Goal: Information Seeking & Learning: Find specific fact

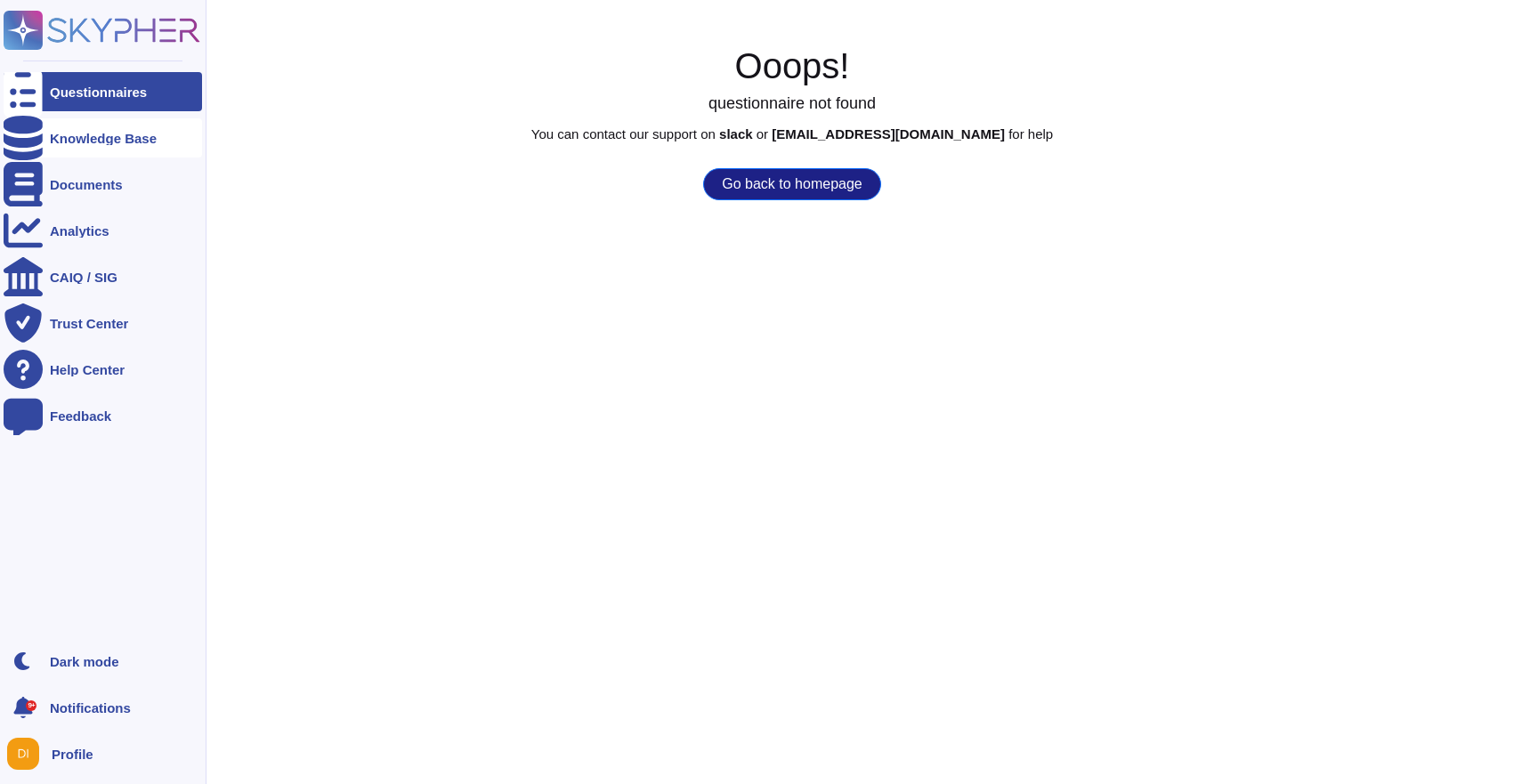
click at [117, 135] on div "Knowledge Base" at bounding box center [103, 139] width 107 height 13
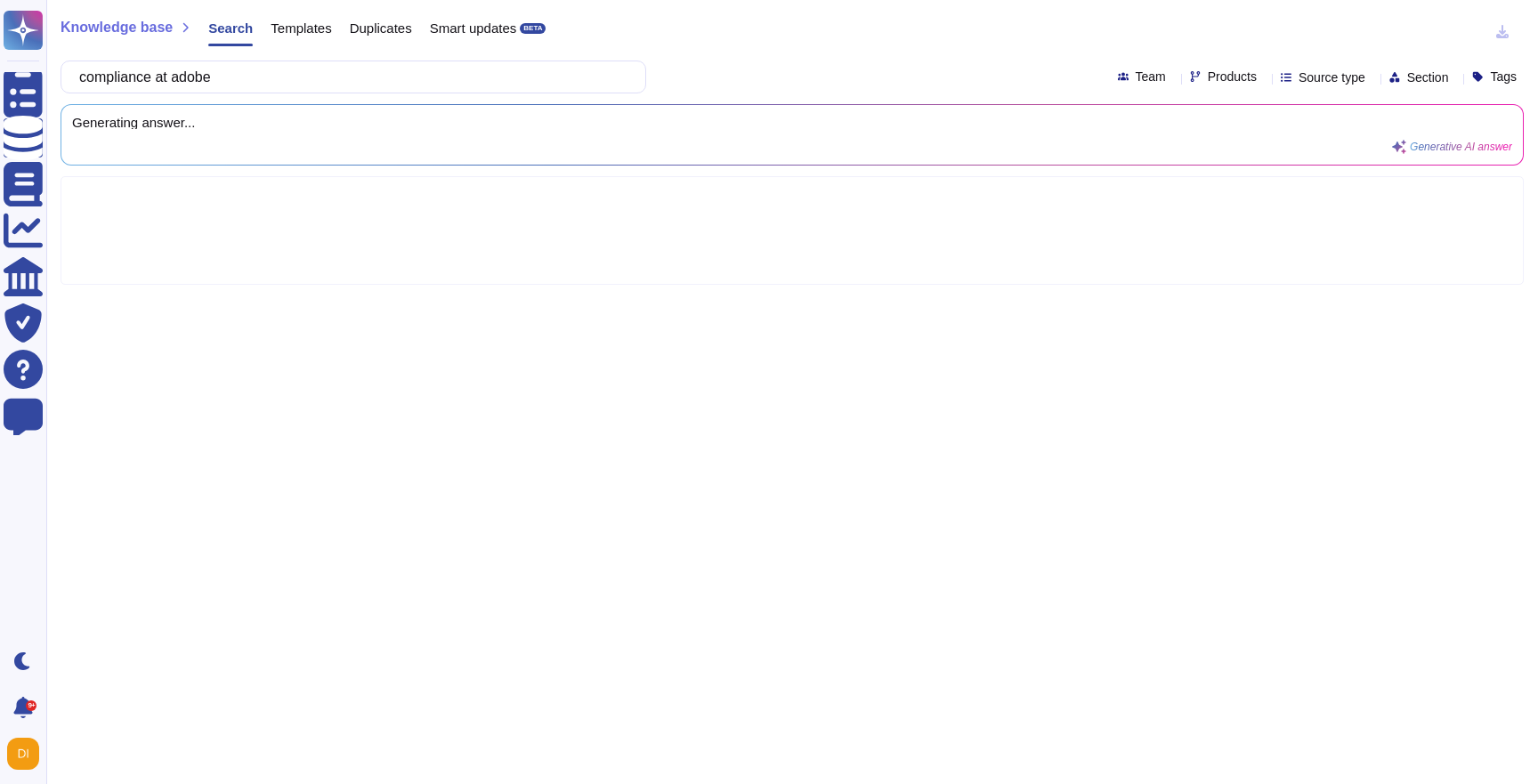
type input "compliance at adobe"
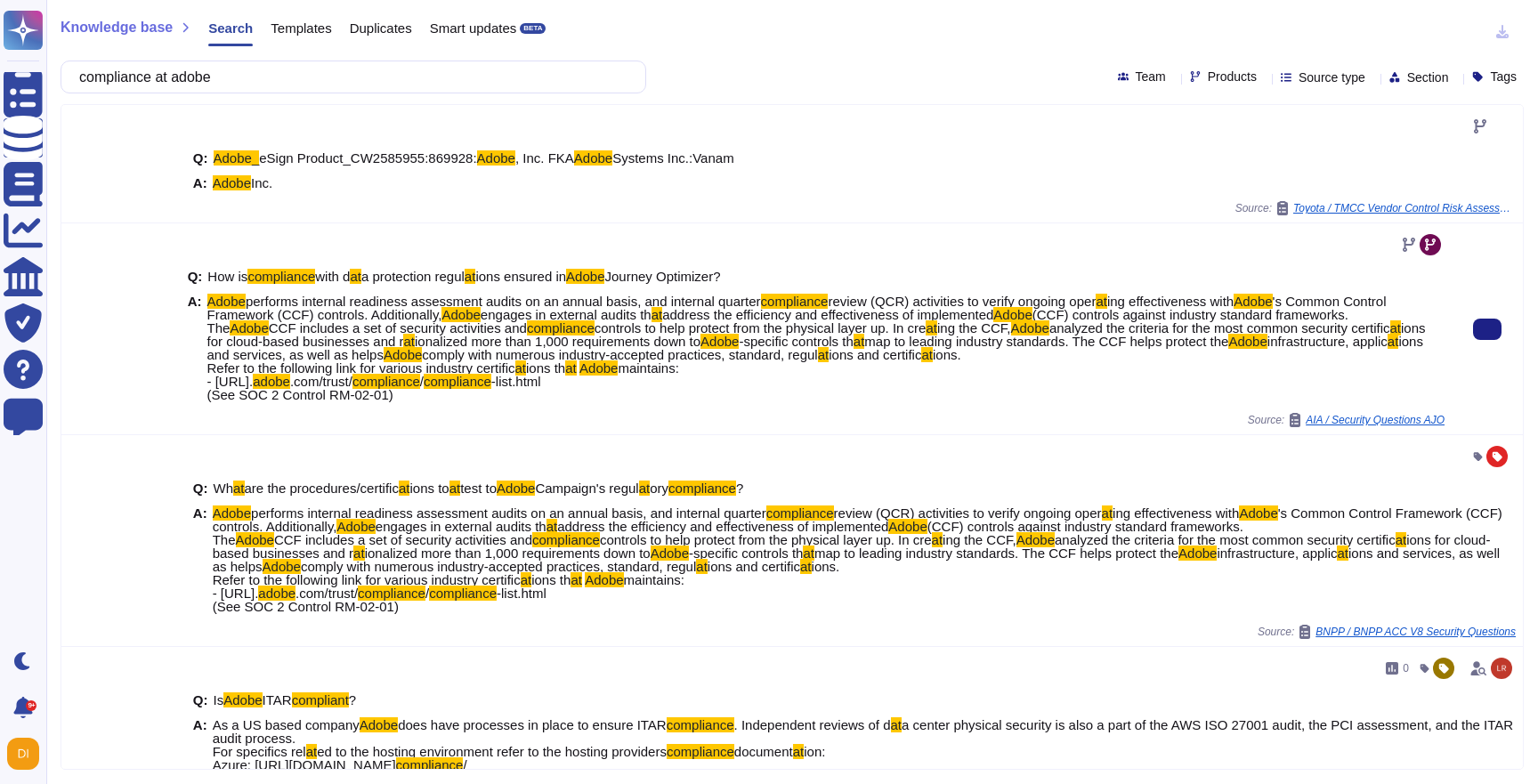
click at [298, 331] on span "CCF includes a set of security activities and" at bounding box center [398, 328] width 258 height 15
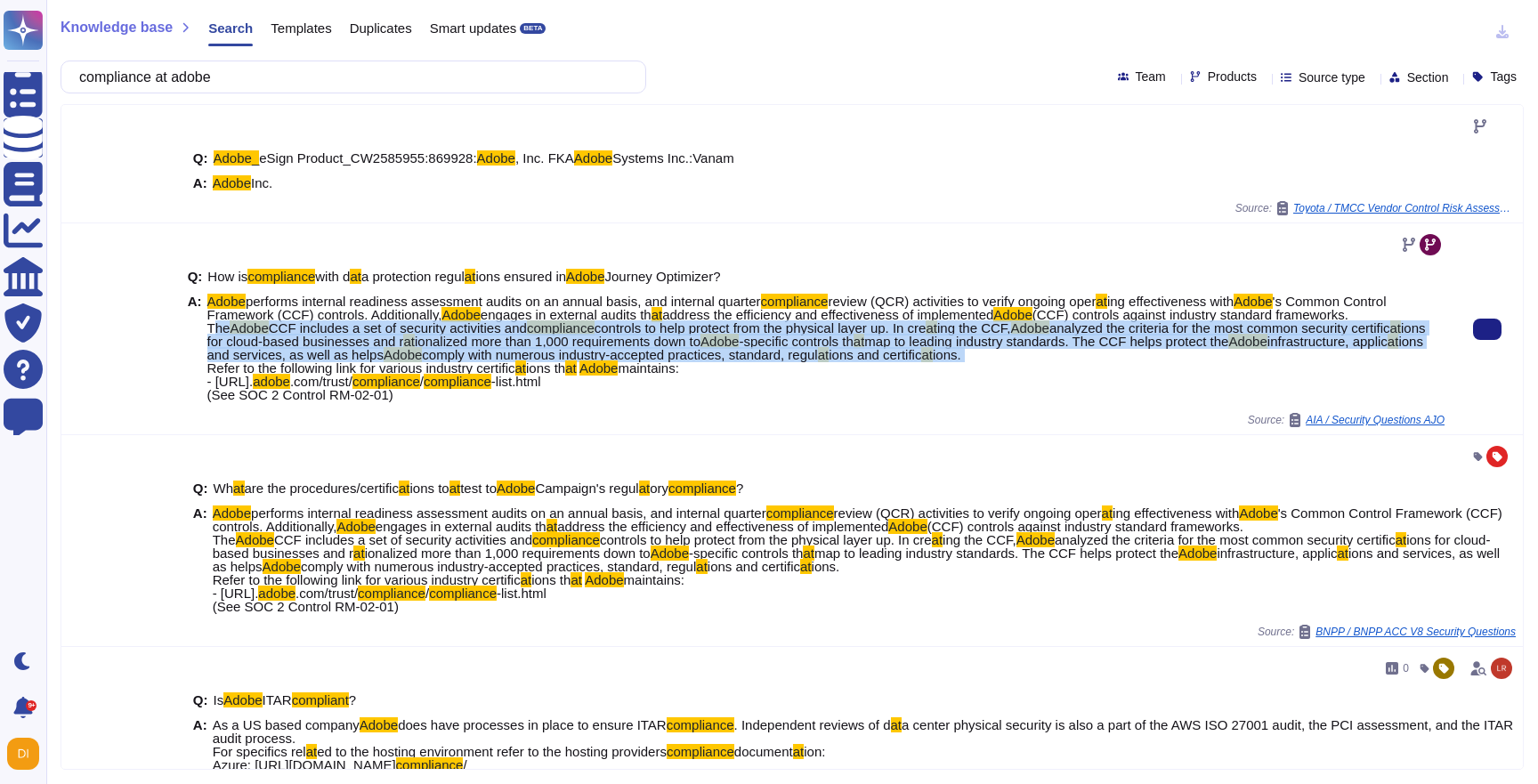
click at [298, 331] on span "CCF includes a set of security activities and" at bounding box center [398, 328] width 258 height 15
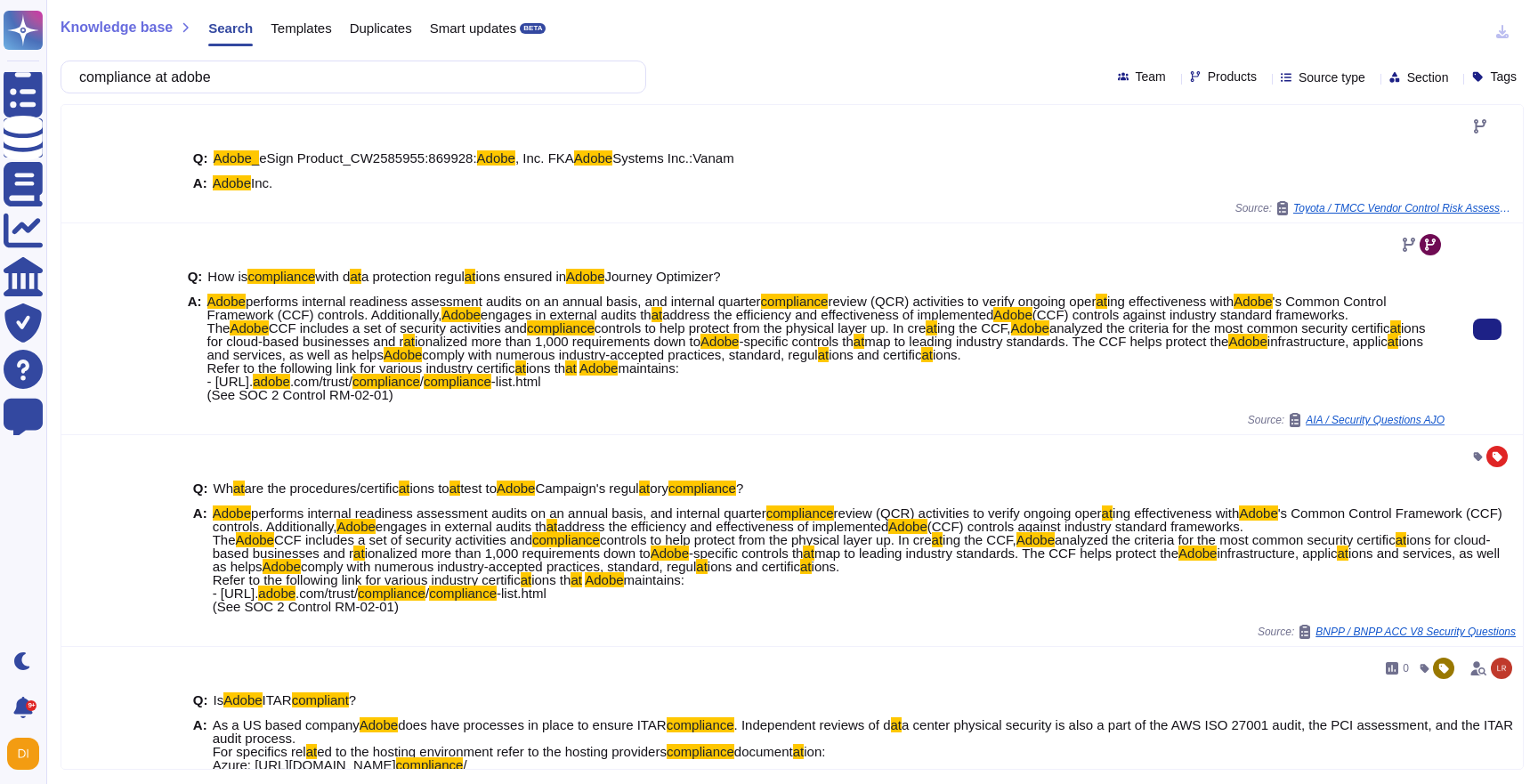
click at [495, 286] on div "Q: How is compliance with d at a protection regul at ions ensured in Adobe Jour…" at bounding box center [816, 336] width 1257 height 154
click at [1475, 332] on button at bounding box center [1487, 329] width 29 height 21
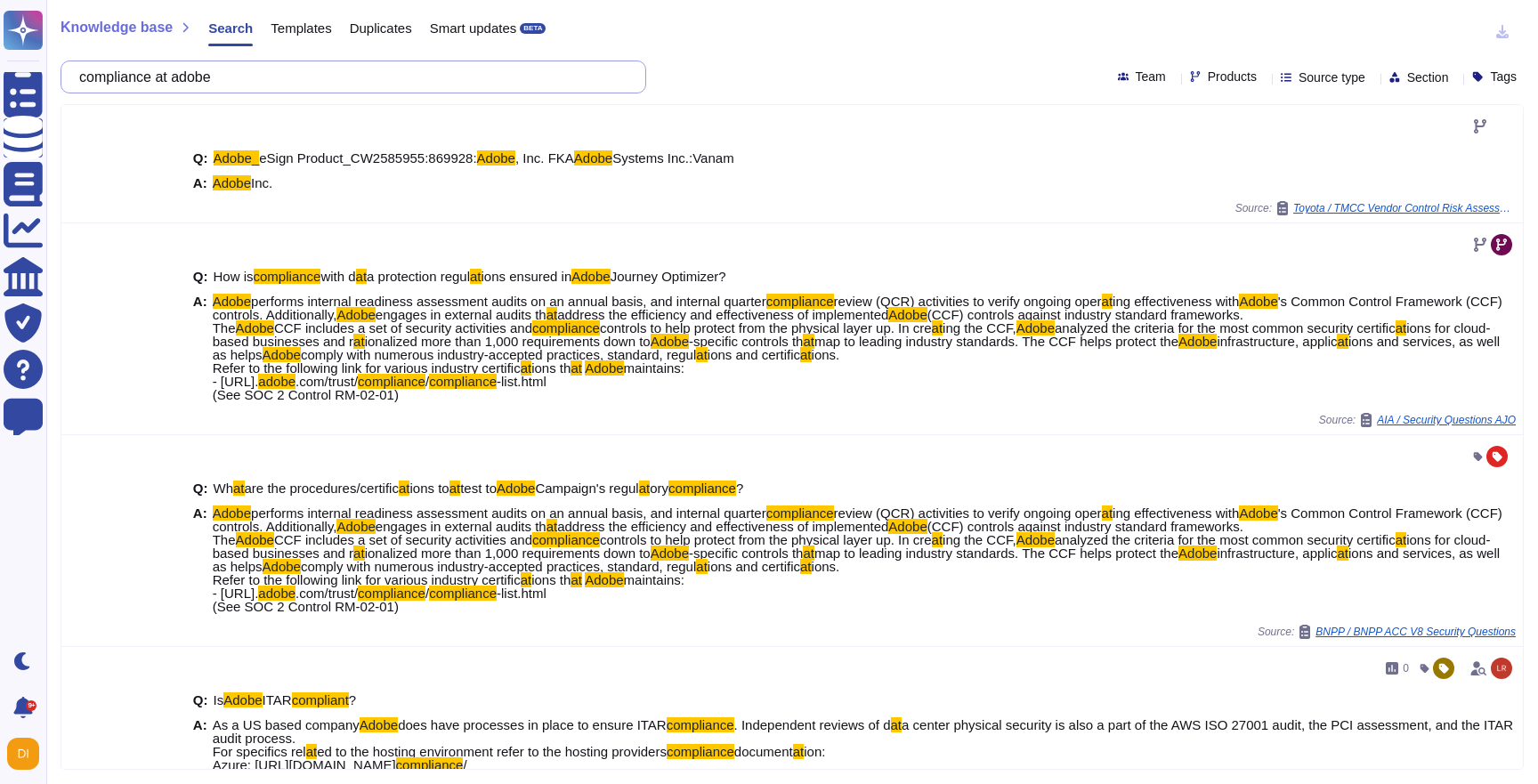
click at [246, 74] on input "compliance at adobe" at bounding box center [349, 76] width 557 height 32
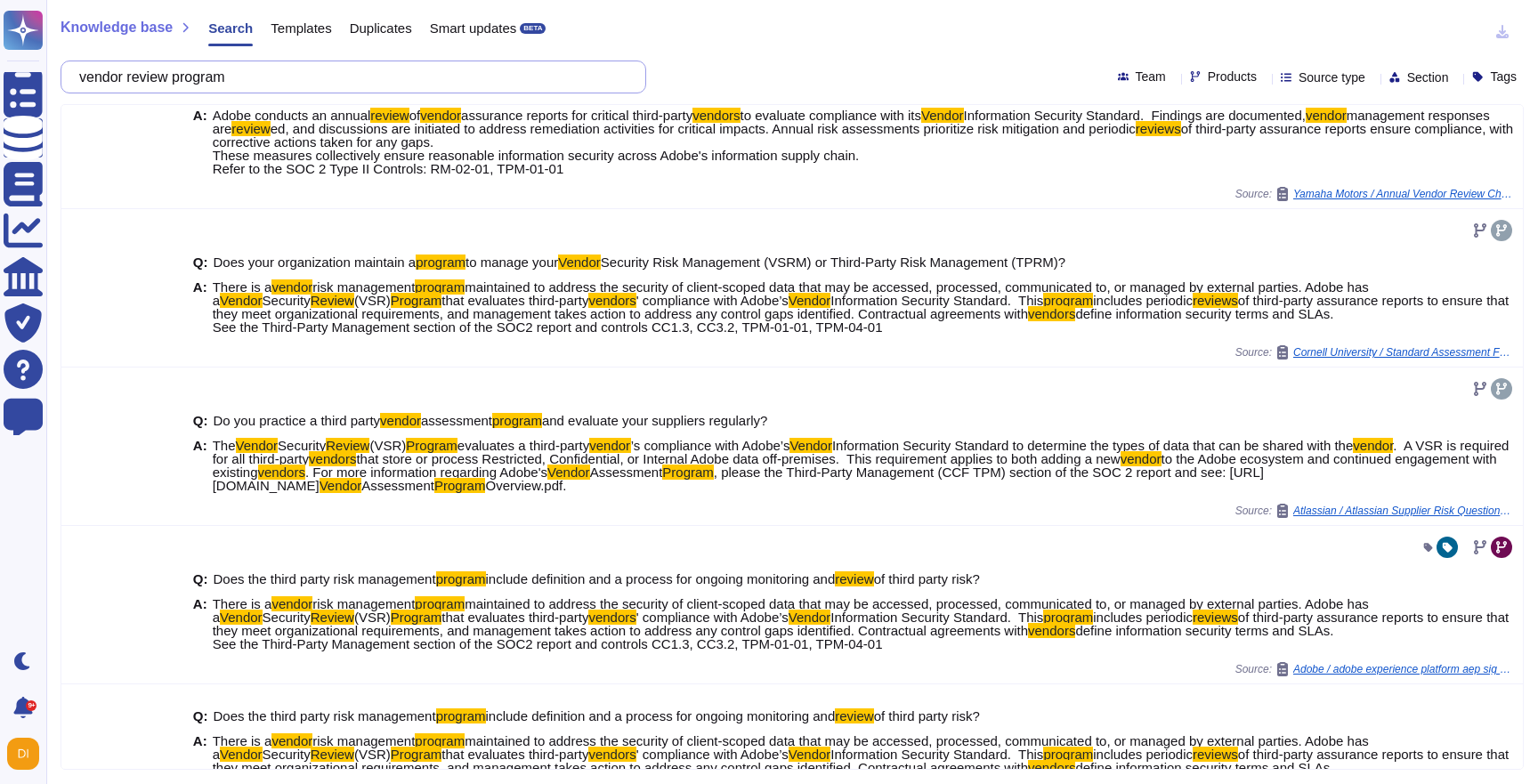
scroll to position [71, 0]
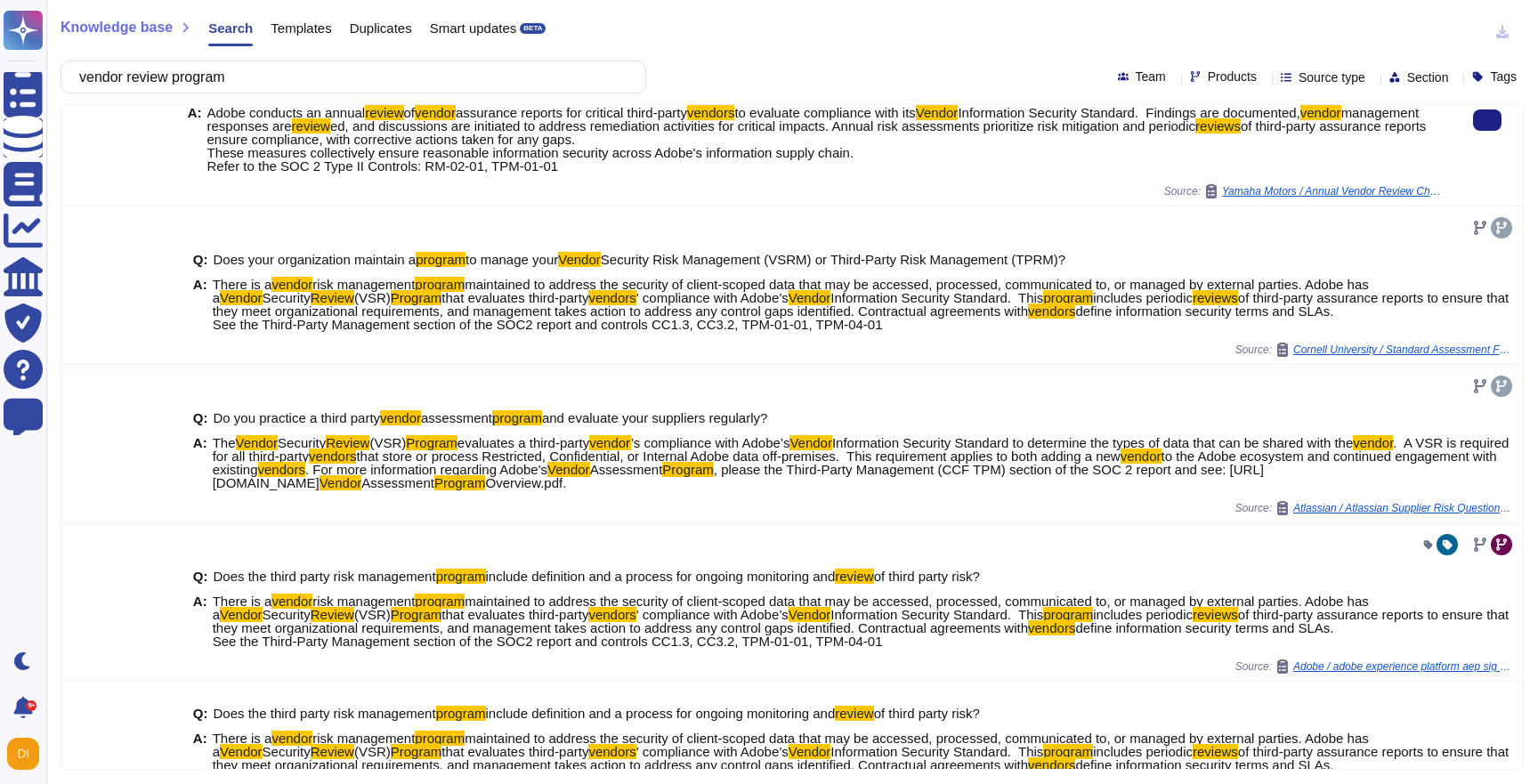
click at [392, 143] on span "of third-party assurance reports ensure compliance, with corrective actions tak…" at bounding box center [817, 146] width 1219 height 55
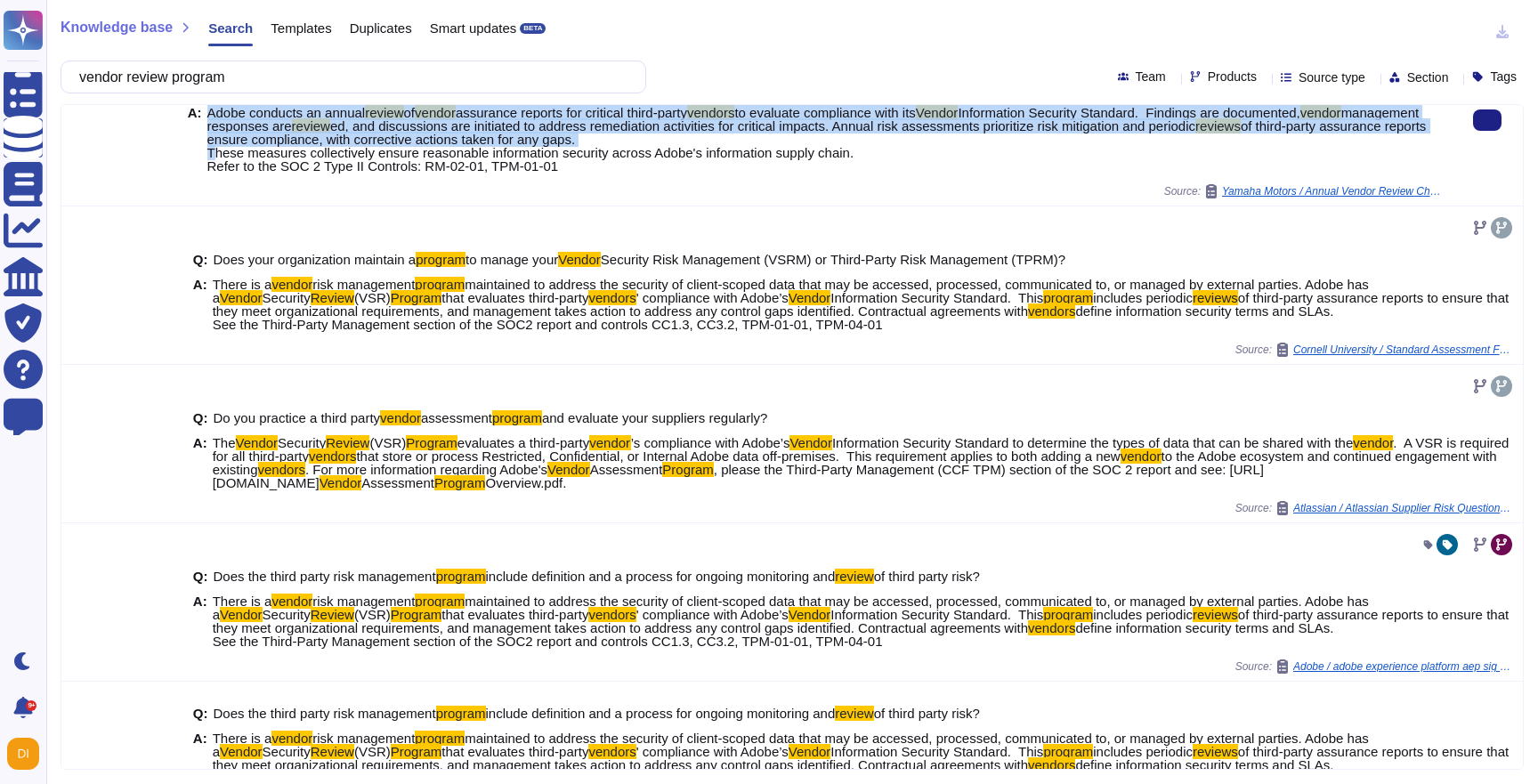
click at [392, 143] on span "of third-party assurance reports ensure compliance, with corrective actions tak…" at bounding box center [817, 146] width 1219 height 55
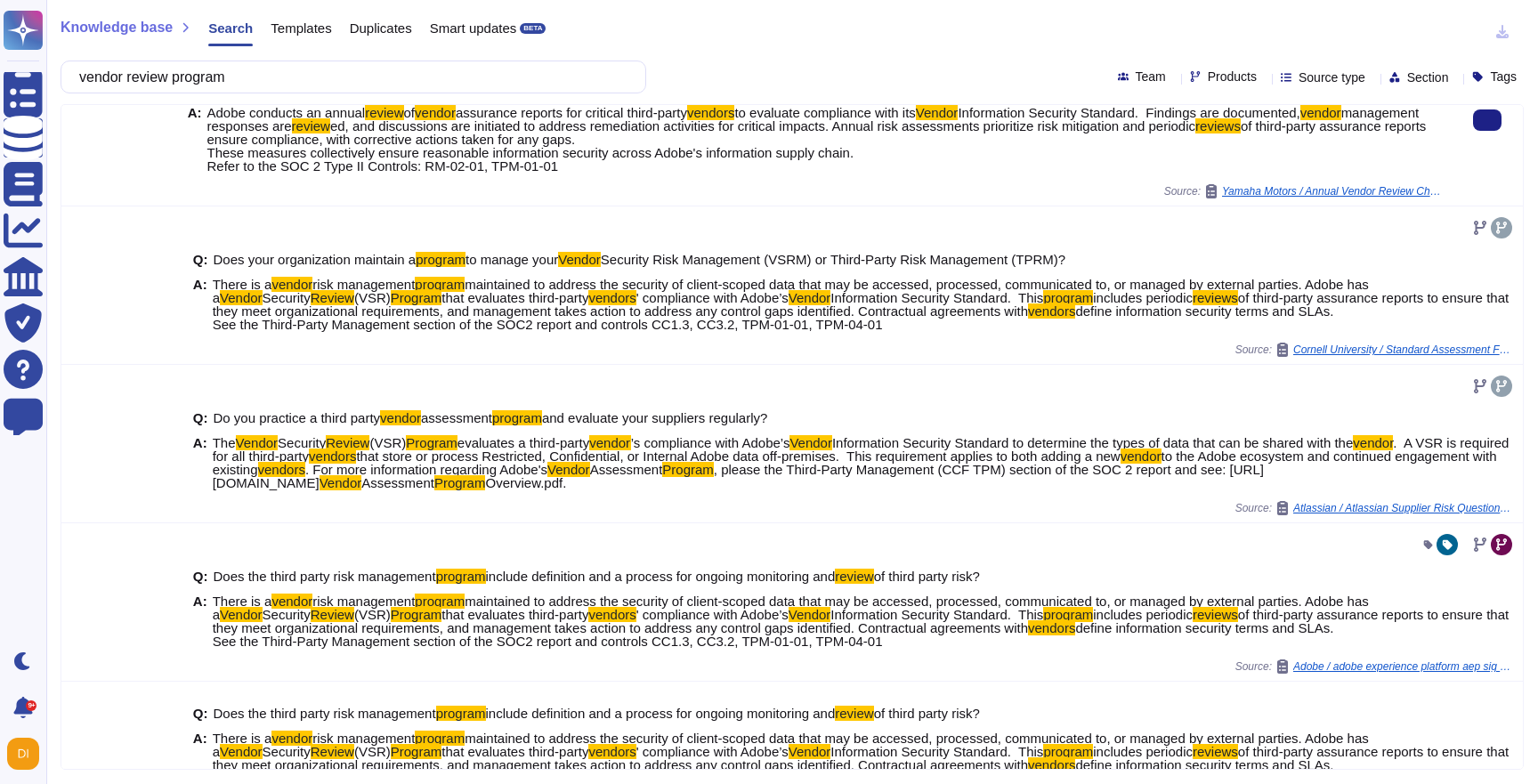
click at [600, 169] on span "Adobe conducts an annual review of vendor assurance reports for critical third-…" at bounding box center [825, 140] width 1237 height 67
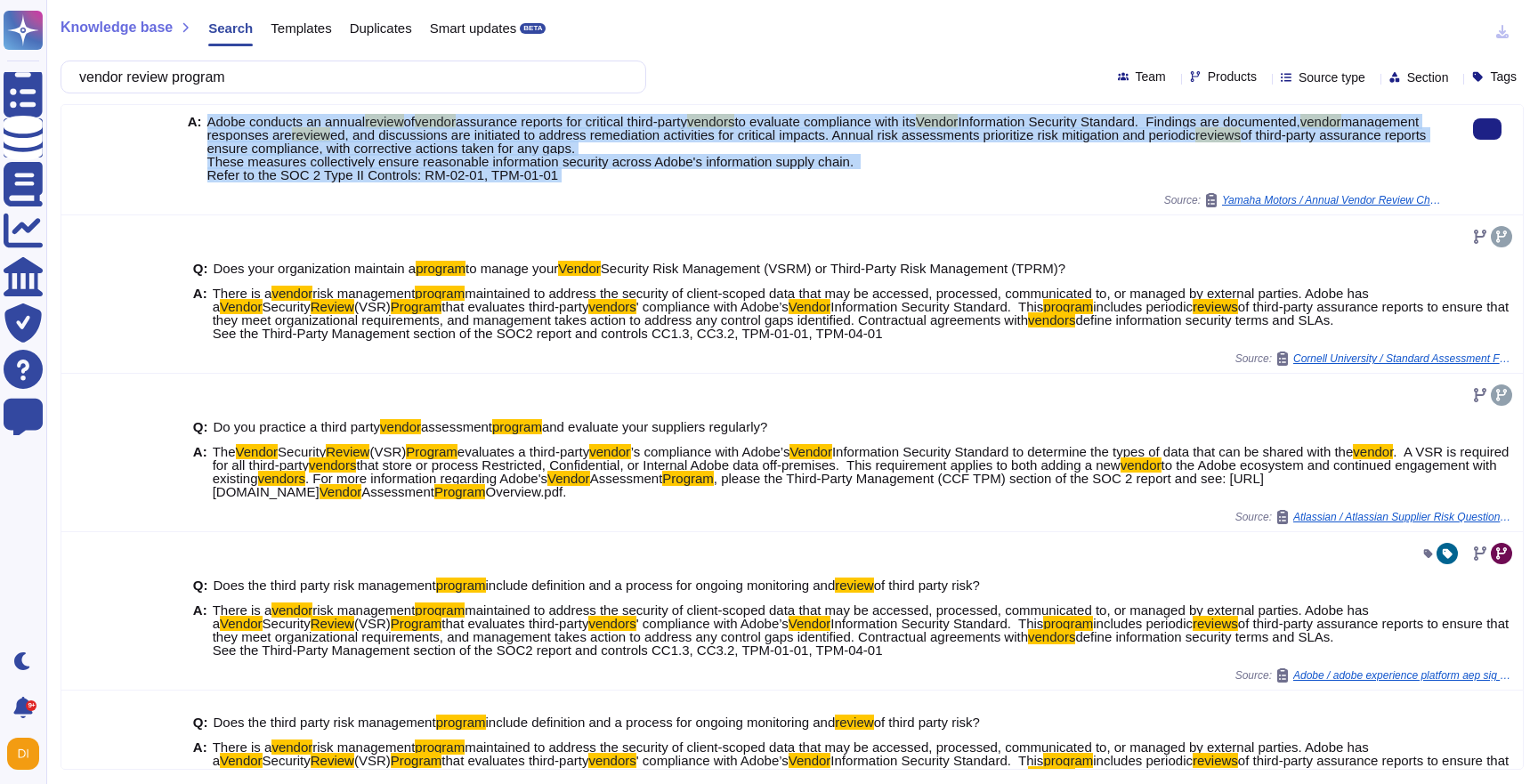
drag, startPoint x: 600, startPoint y: 169, endPoint x: 214, endPoint y: 112, distance: 390.2
click at [214, 112] on div "Q: Critical 3rd party vendor annual review (of vendors relevant to servicing YM…" at bounding box center [816, 136] width 1257 height 114
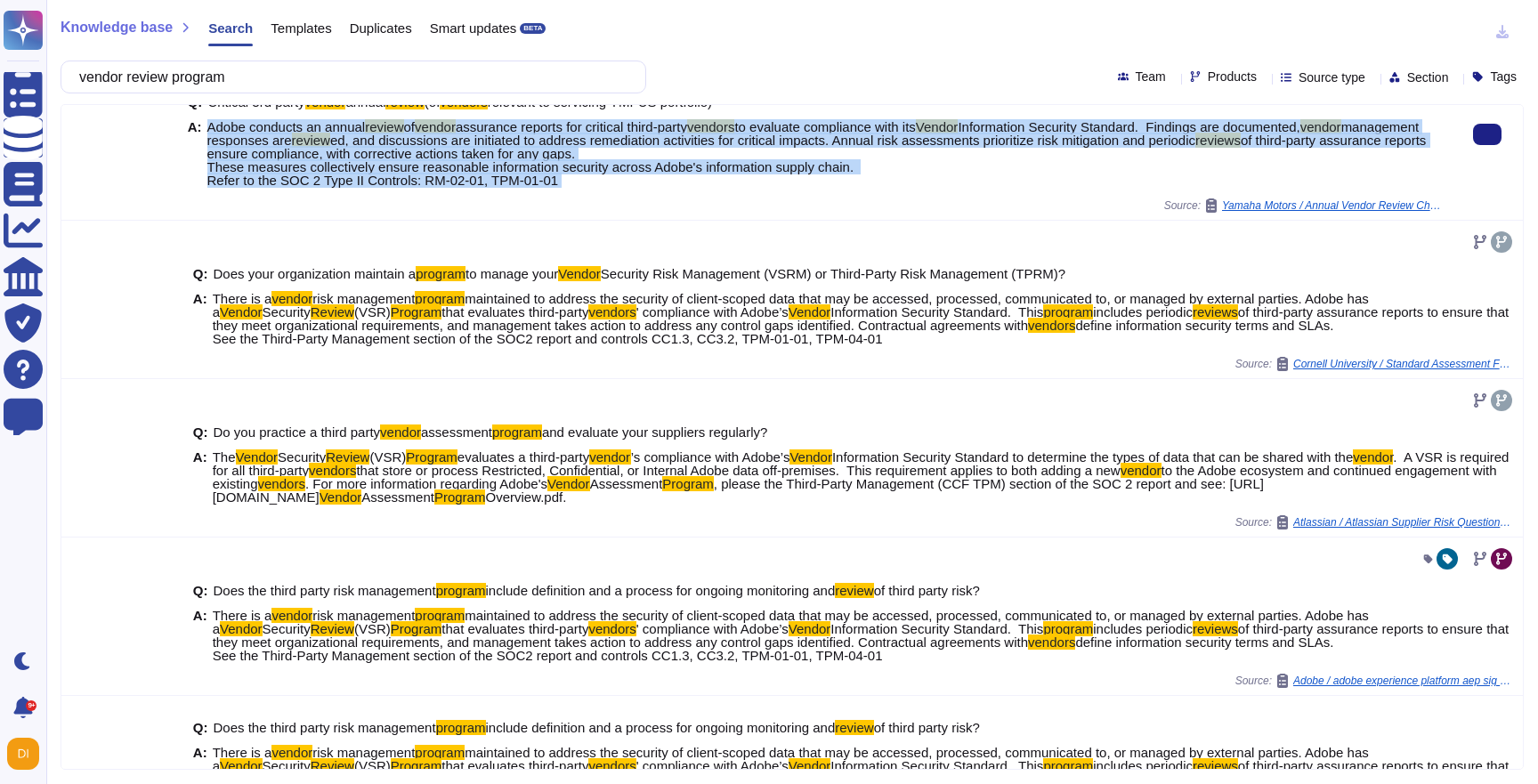
copy span "Adobe conducts an annual review of vendor assurance reports for critical third-…"
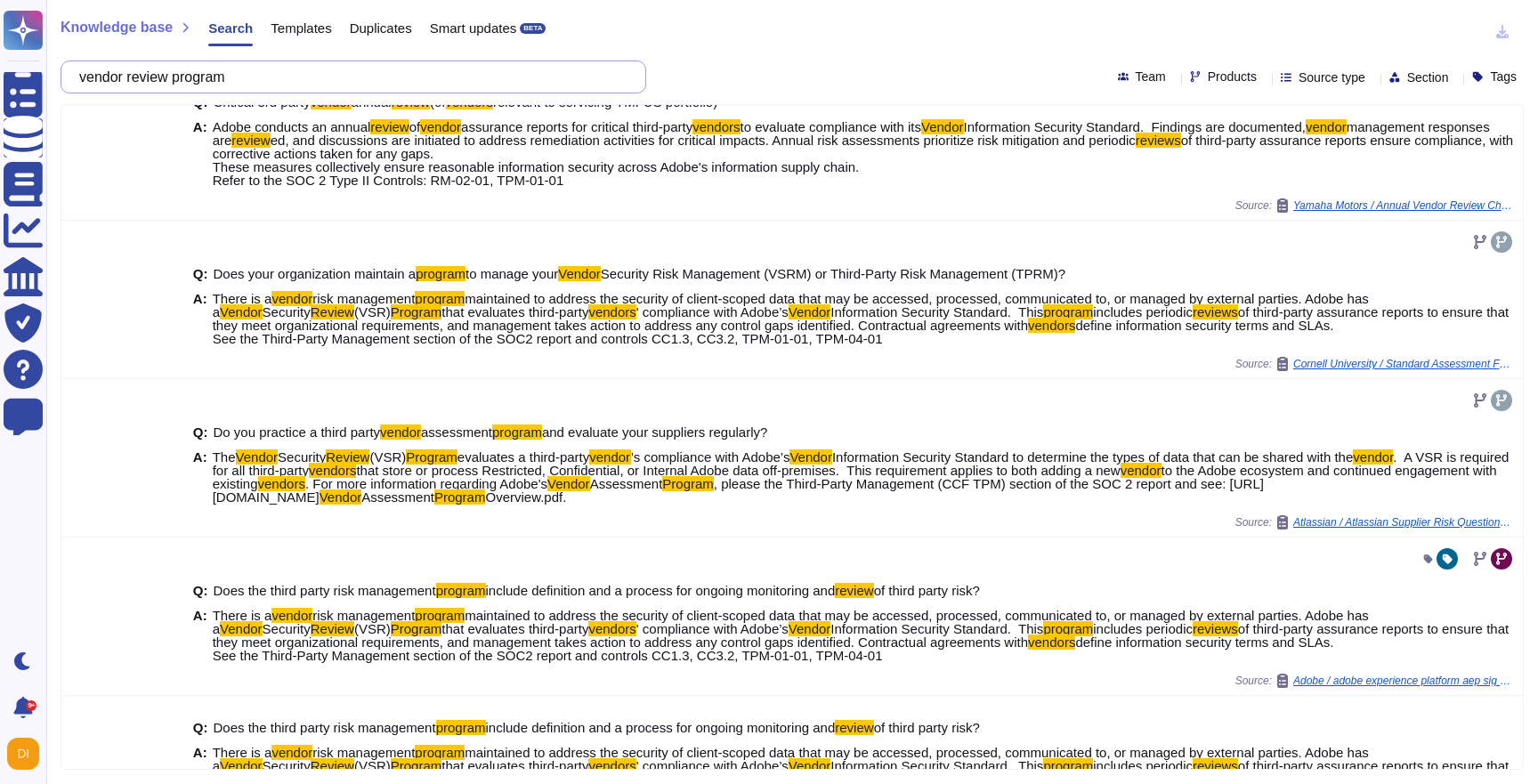
click at [279, 76] on input "vendor review program" at bounding box center [349, 76] width 557 height 32
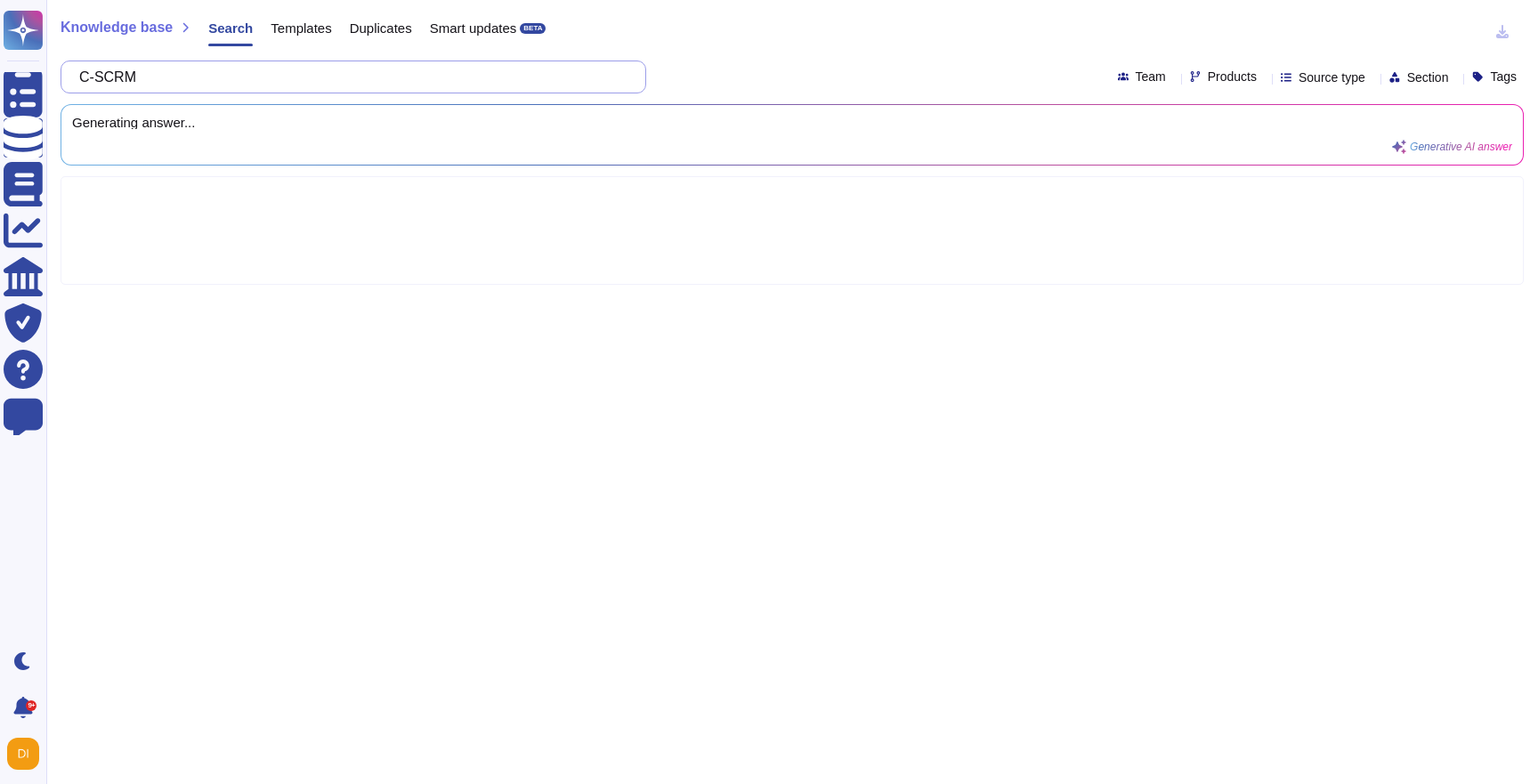
type input "C-SCRM"
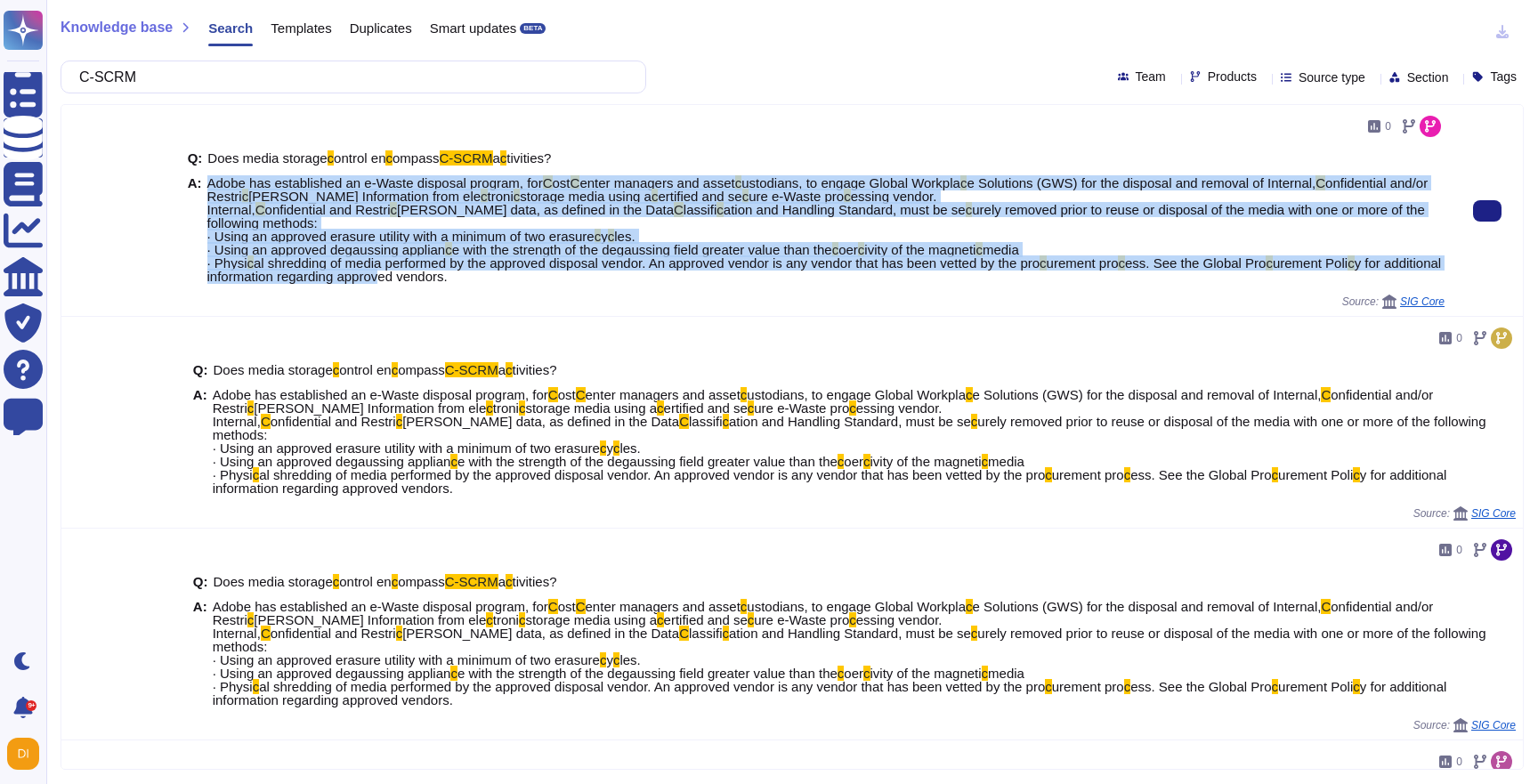
drag, startPoint x: 297, startPoint y: 173, endPoint x: 435, endPoint y: 285, distance: 177.7
click at [439, 284] on div "Q: Does media storage c ontrol en c ompass C-SCRM a c tivities? A: Adobe has es…" at bounding box center [816, 217] width 1257 height 154
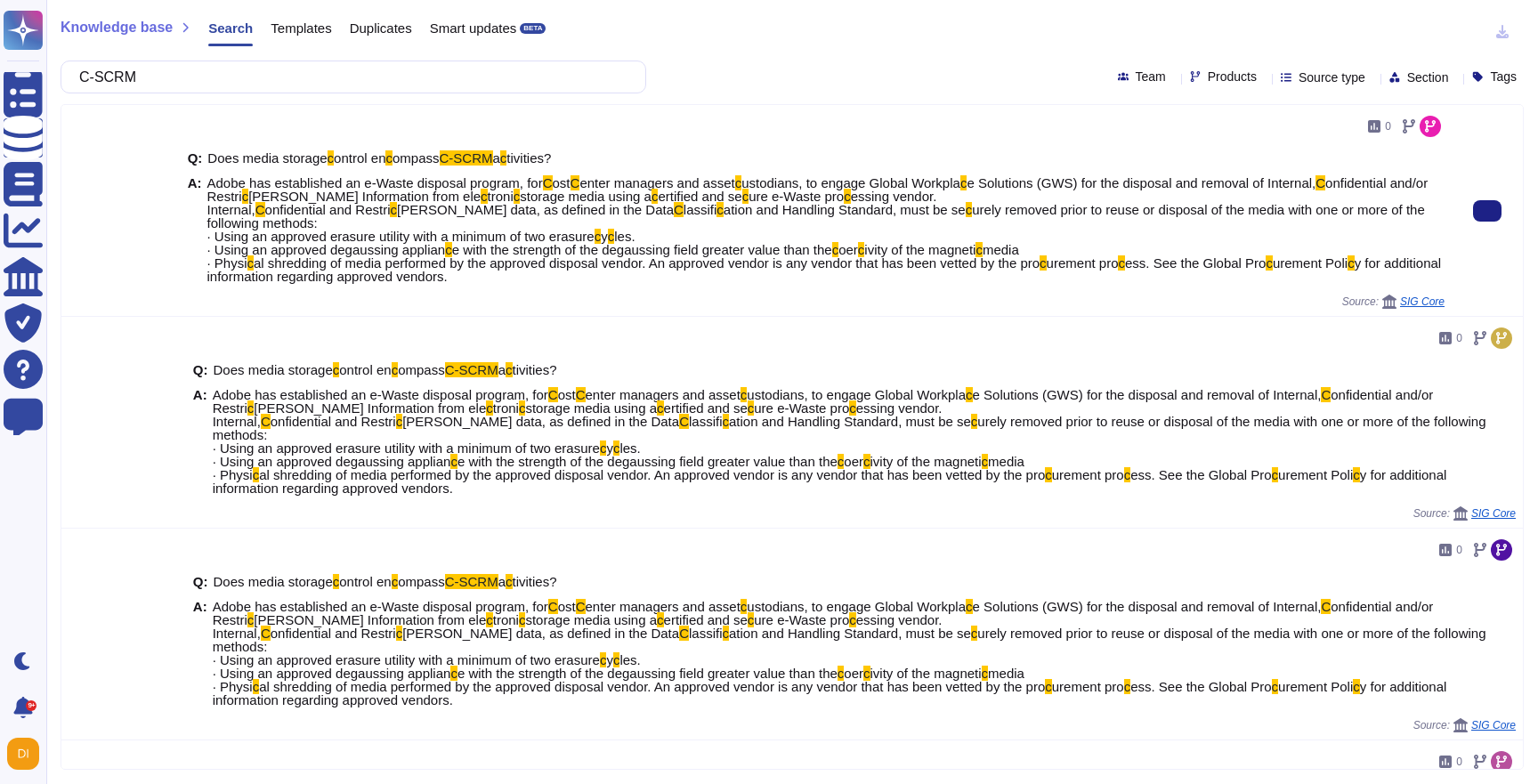
click at [554, 276] on span "Adobe has established an e-Waste disposal program, for C ost C enter managers a…" at bounding box center [825, 229] width 1237 height 107
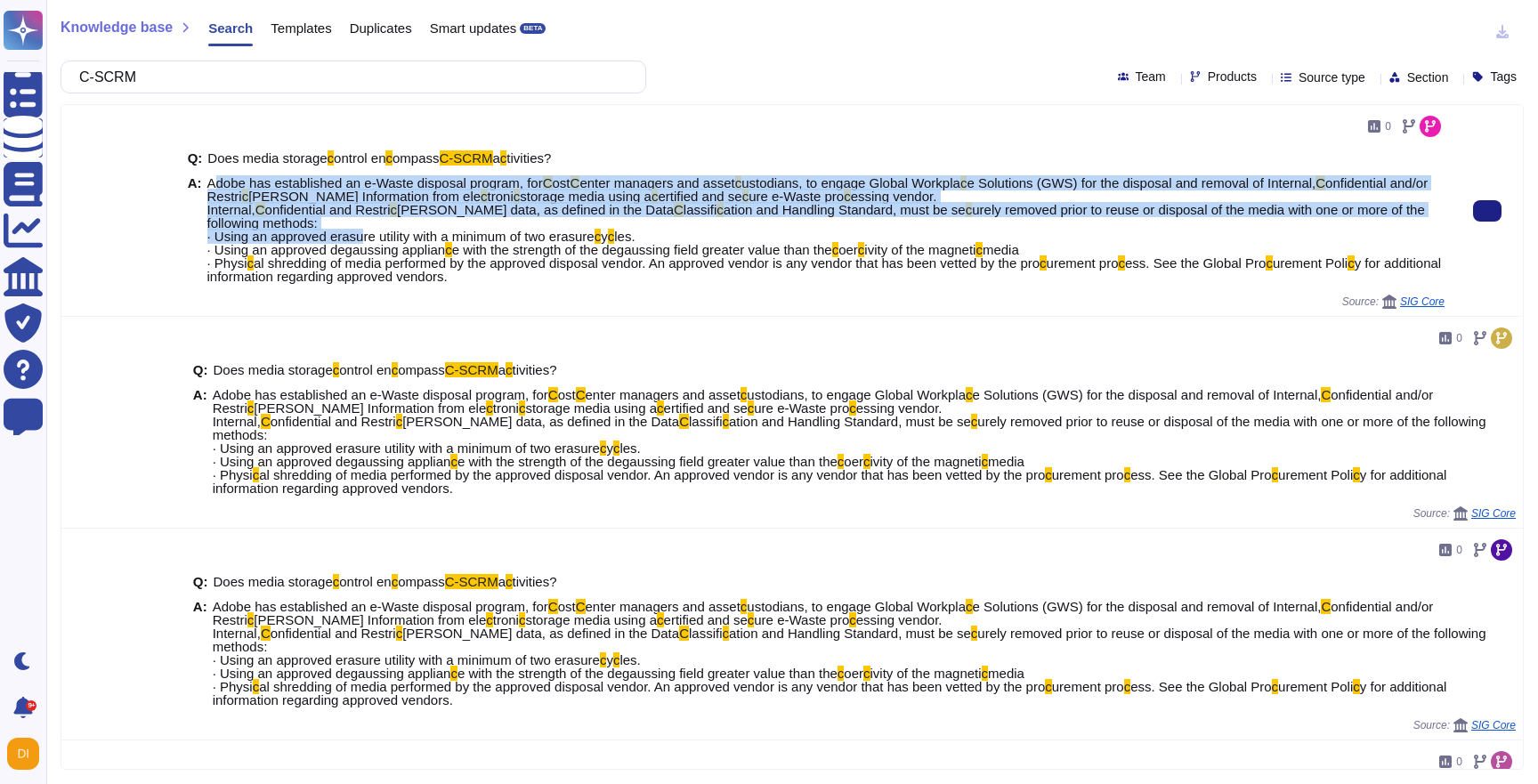
drag, startPoint x: 211, startPoint y: 185, endPoint x: 365, endPoint y: 242, distance: 164.2
click at [365, 242] on span "Adobe has established an e-Waste disposal program, for C ost C enter managers a…" at bounding box center [825, 229] width 1237 height 107
click at [518, 236] on span "urely removed prior to reuse or disposal of the media with one or more of the f…" at bounding box center [816, 223] width 1218 height 42
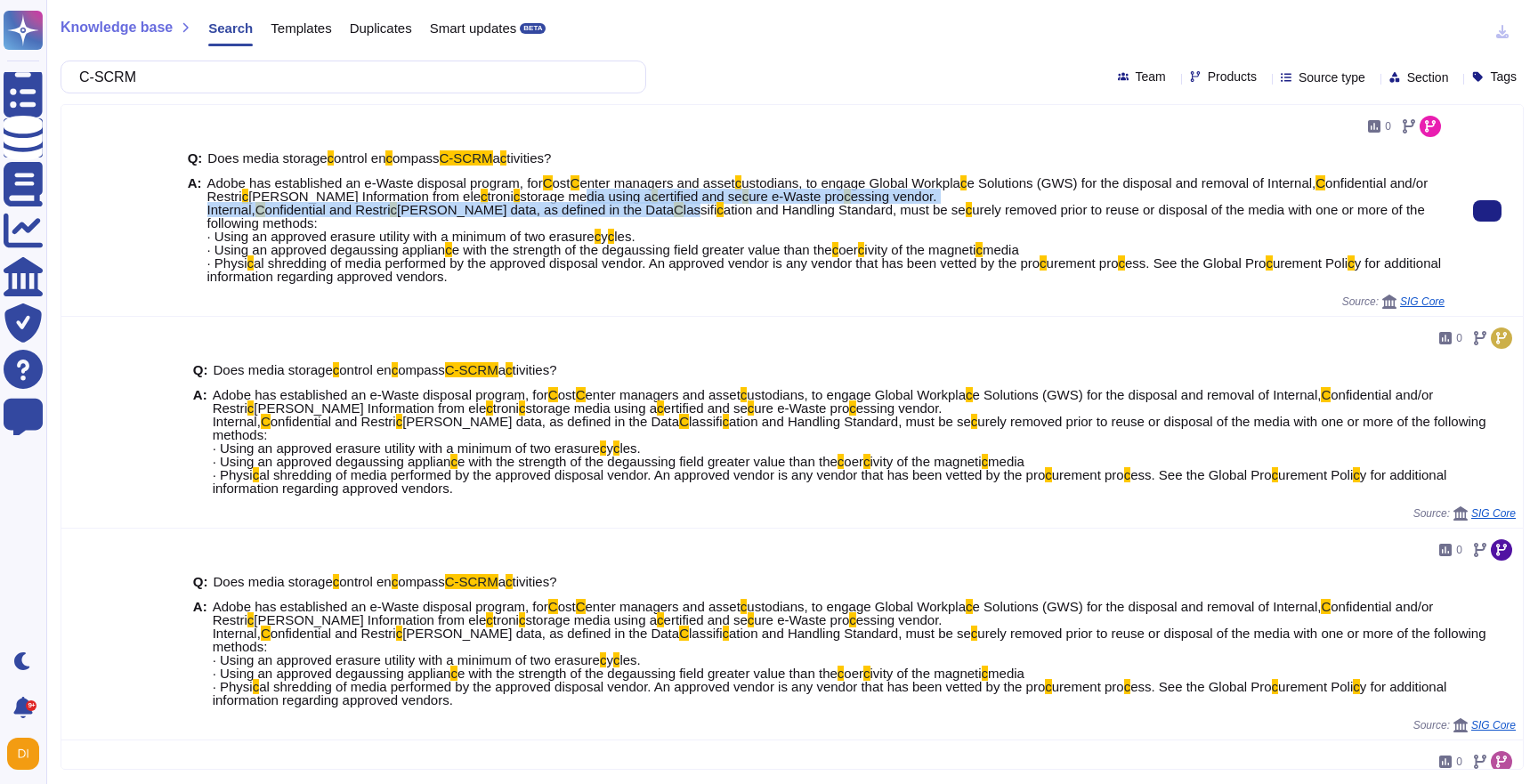
drag, startPoint x: 540, startPoint y: 188, endPoint x: 625, endPoint y: 207, distance: 87.1
click at [625, 207] on span "Adobe has established an e-Waste disposal program, for C ost C enter managers a…" at bounding box center [825, 229] width 1237 height 107
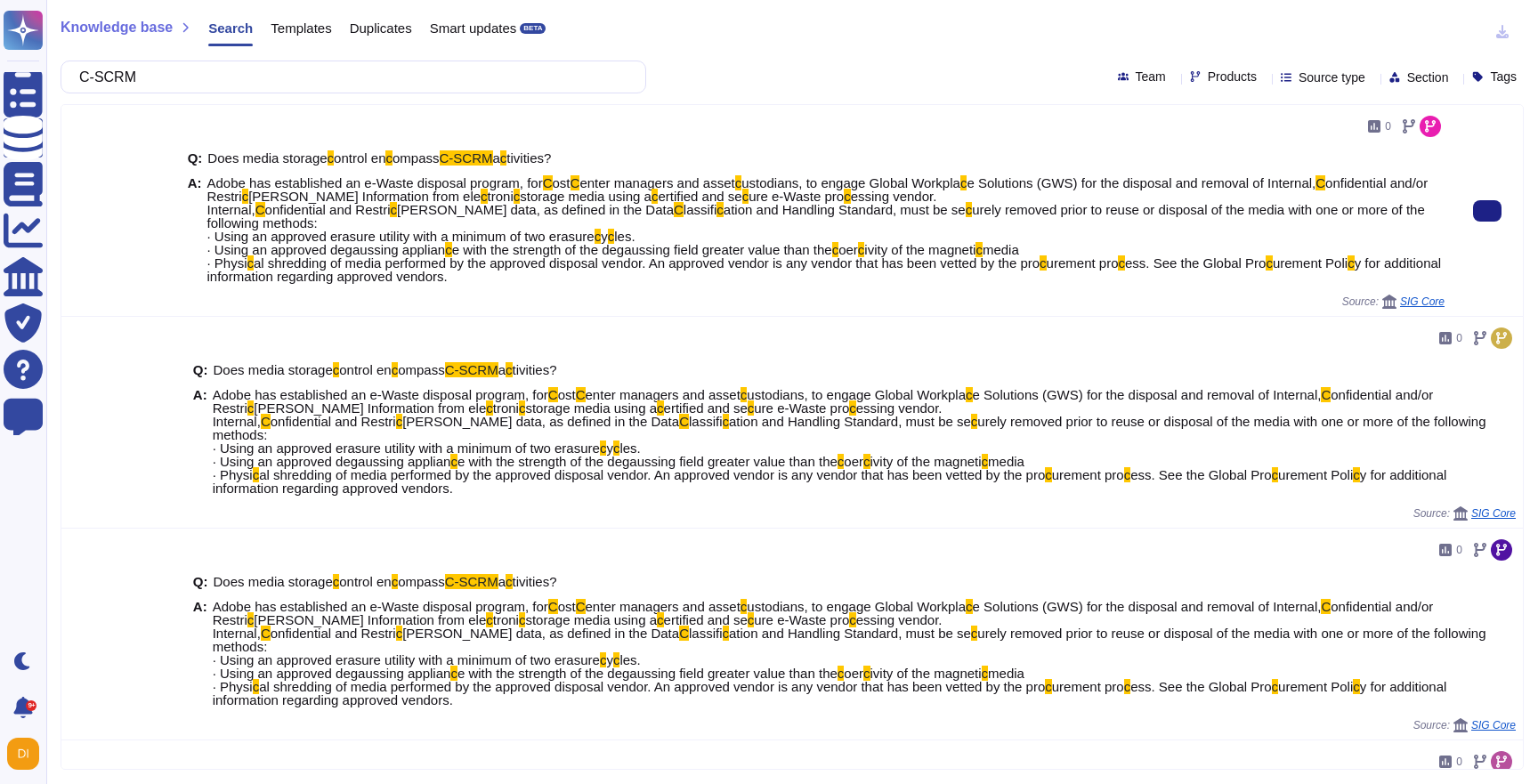
click at [703, 234] on span "Adobe has established an e-Waste disposal program, for C ost C enter managers a…" at bounding box center [825, 229] width 1237 height 107
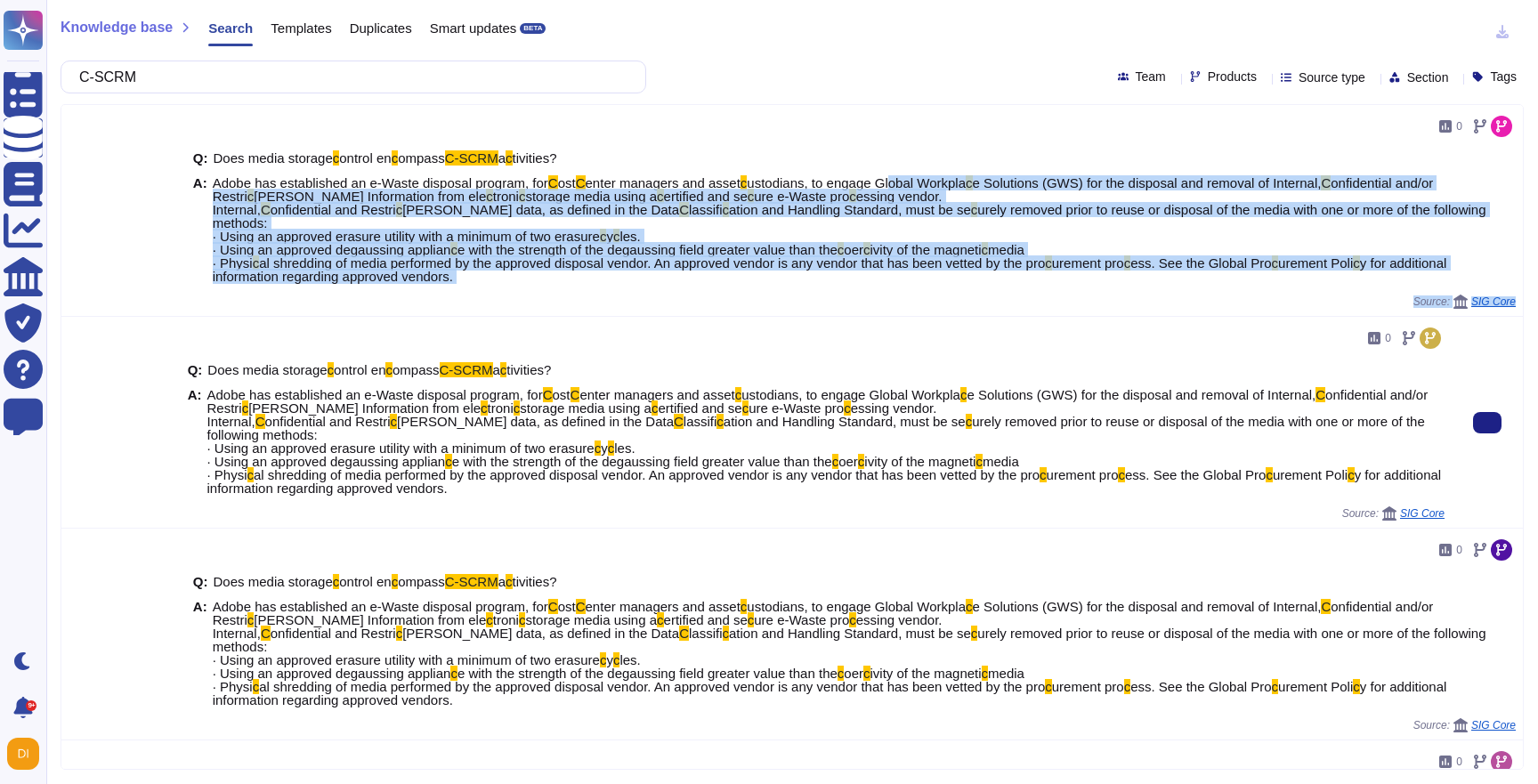
drag, startPoint x: 912, startPoint y: 176, endPoint x: 735, endPoint y: 359, distance: 254.6
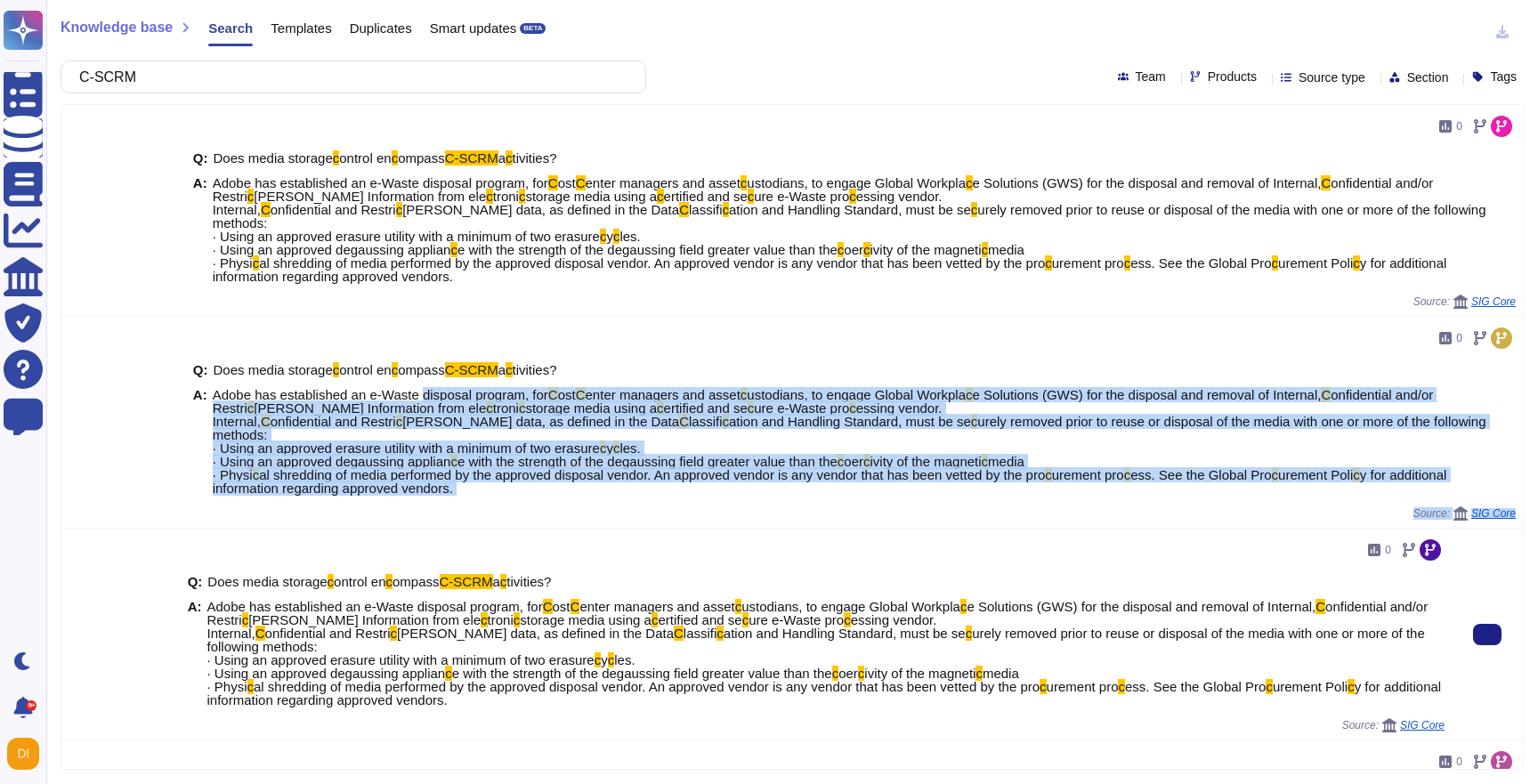
drag, startPoint x: 425, startPoint y: 375, endPoint x: 464, endPoint y: 519, distance: 149.2
